Goal: Find specific page/section: Find specific page/section

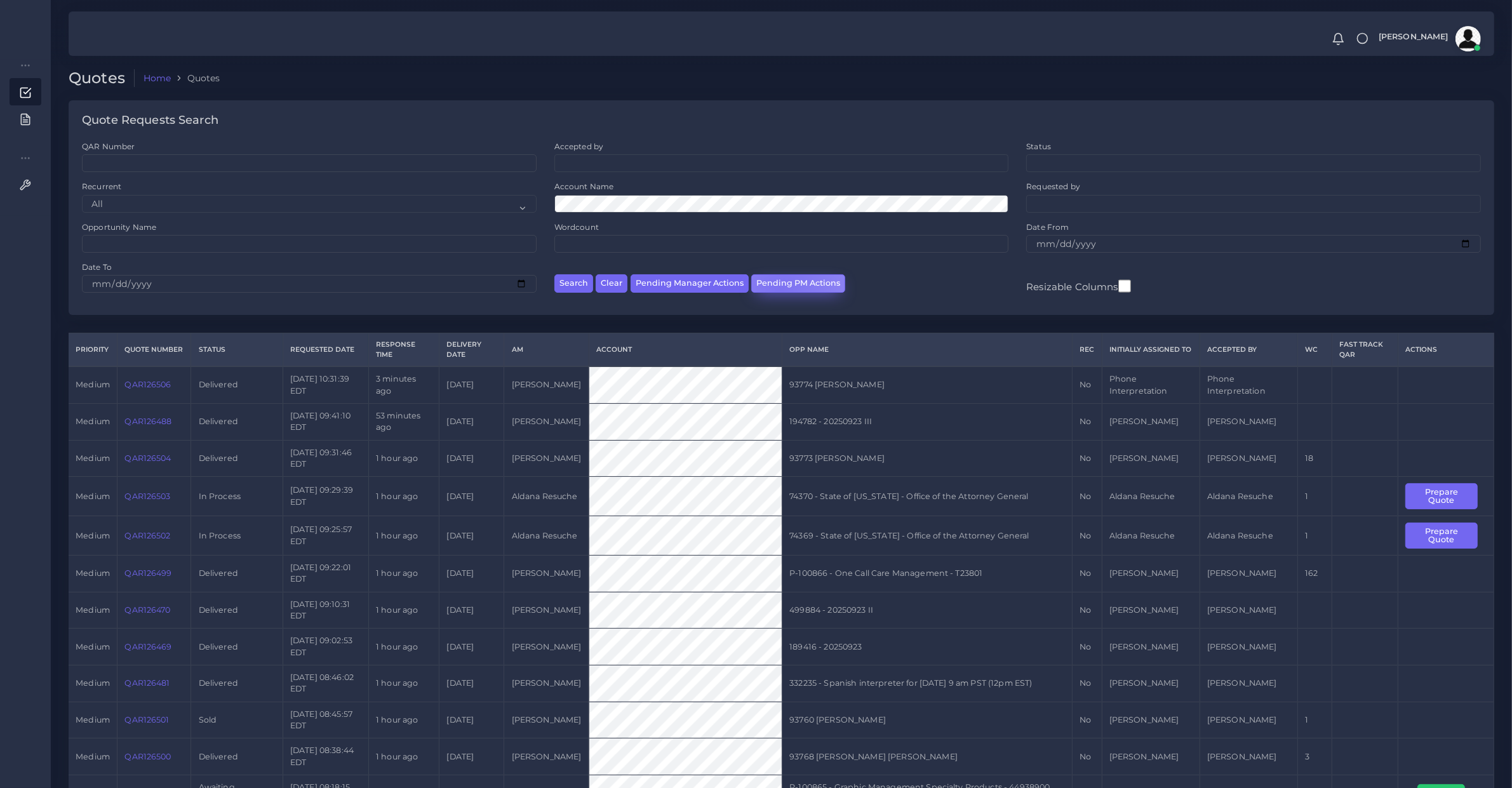
click at [778, 289] on button "Pending PM Actions" at bounding box center [798, 284] width 94 height 18
select select "awaiting_acceptance"
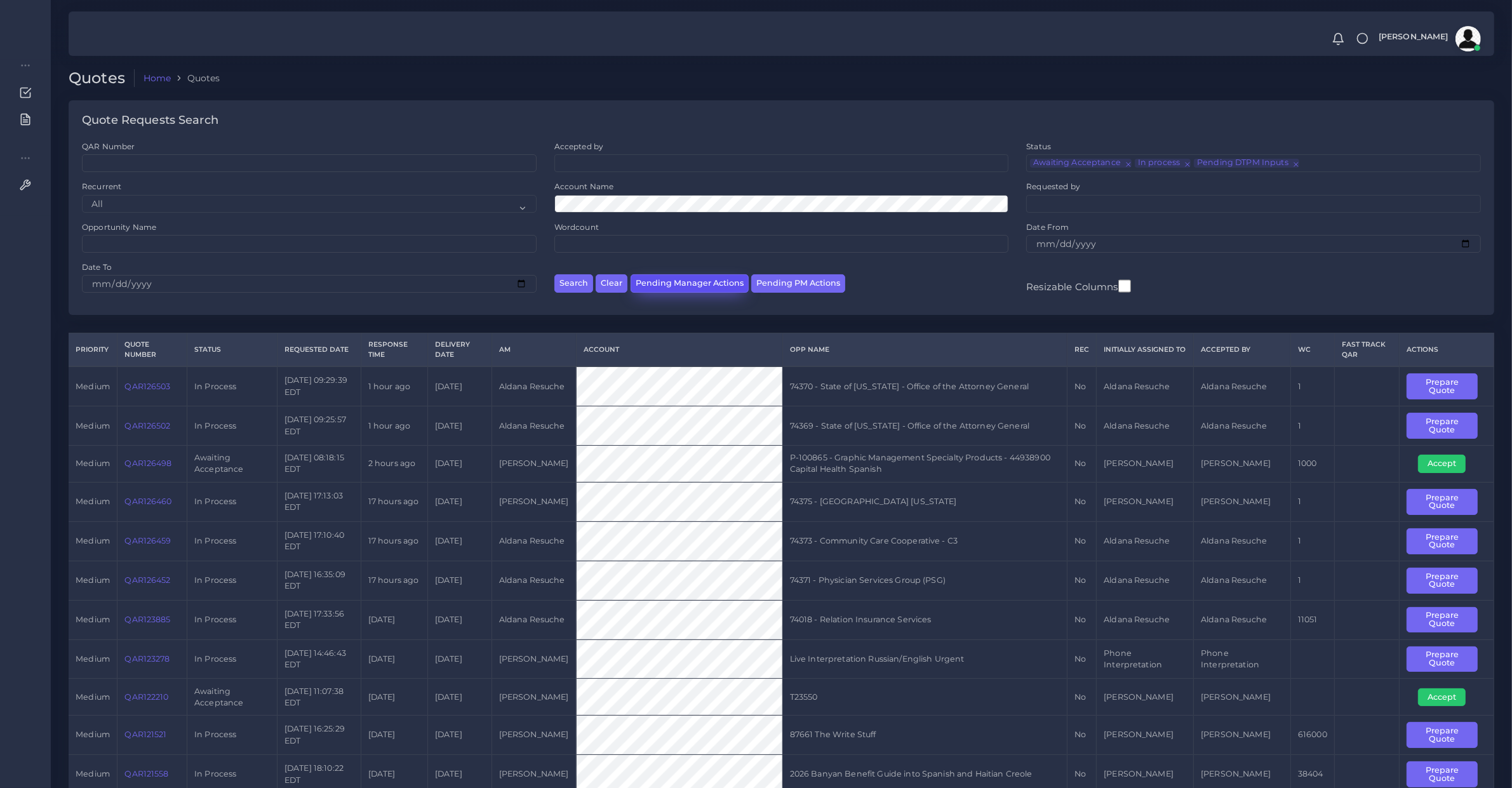
click at [673, 287] on button "Pending Manager Actions" at bounding box center [690, 284] width 118 height 18
select select "awaiting_manager_initial_review"
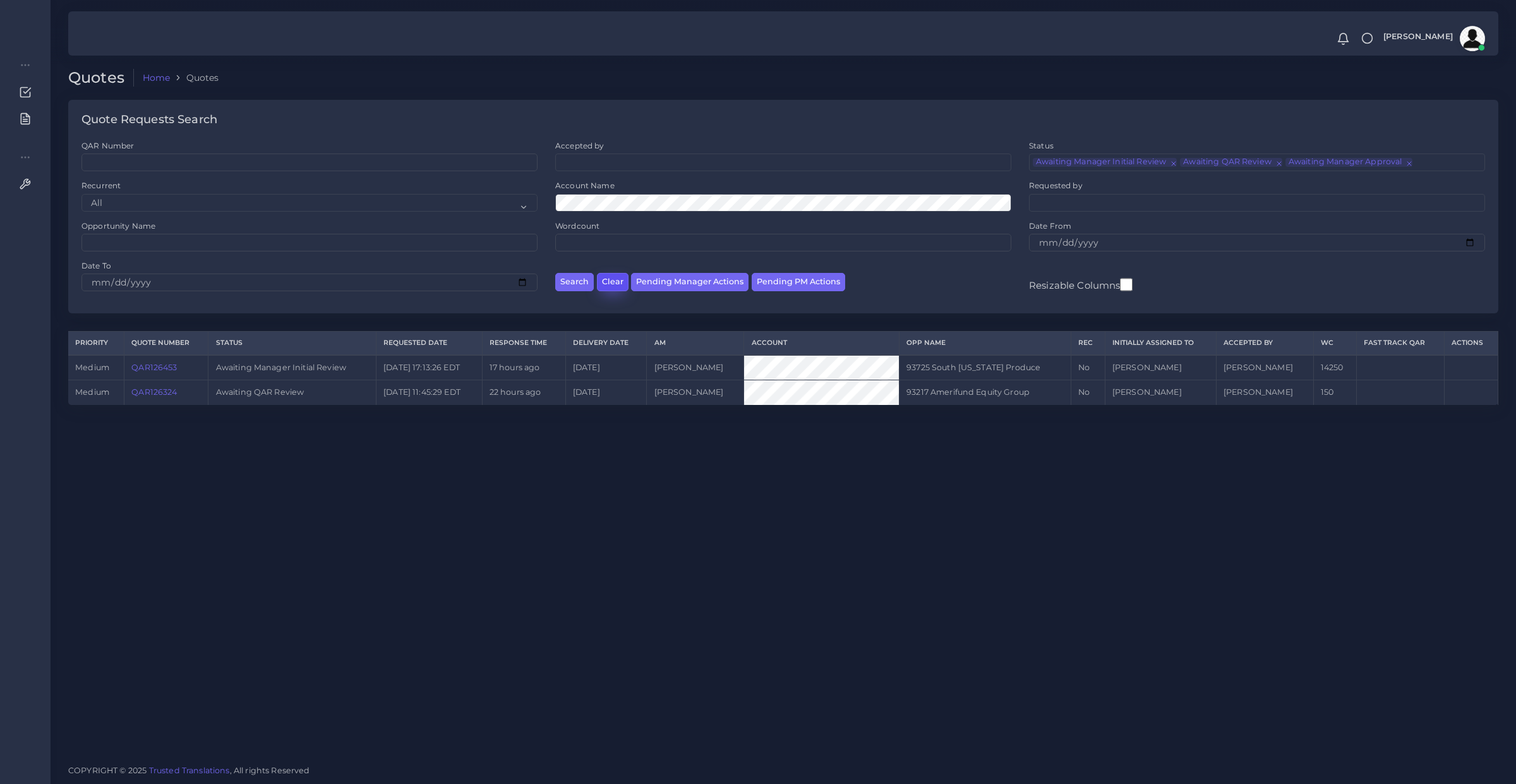
click at [604, 282] on button "Clear" at bounding box center [613, 282] width 32 height 18
